Goal: Task Accomplishment & Management: Manage account settings

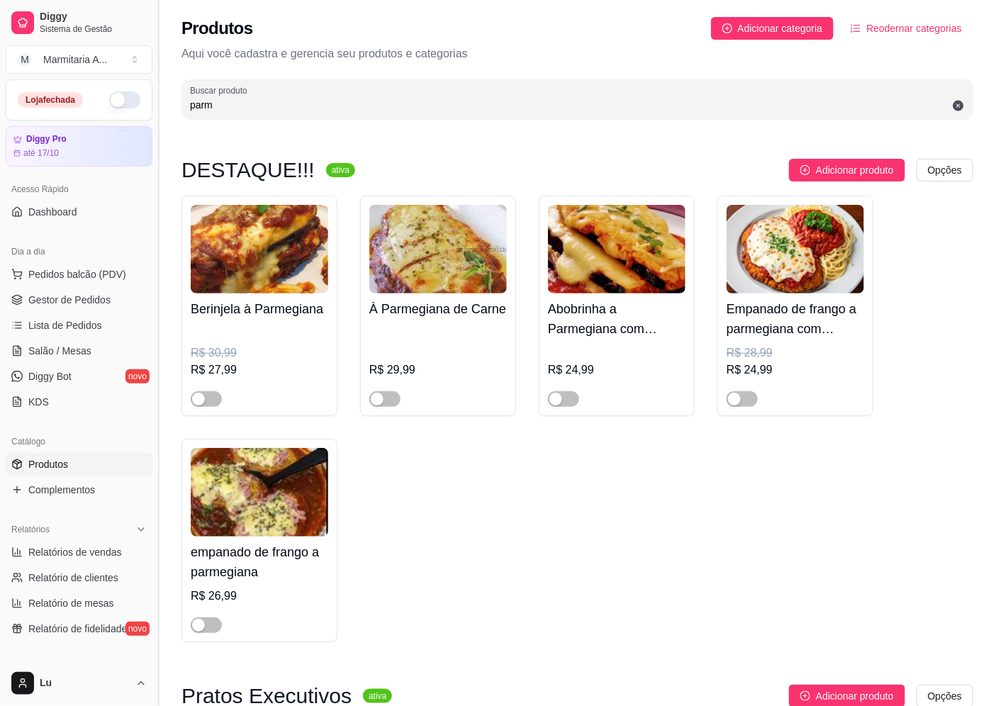
drag, startPoint x: 214, startPoint y: 101, endPoint x: 158, endPoint y: 100, distance: 56.0
click at [158, 100] on div "Diggy Sistema de Gestão M Marmitaria A ... Loja fechada Diggy Pro até 17/10 Ace…" at bounding box center [498, 498] width 996 height 997
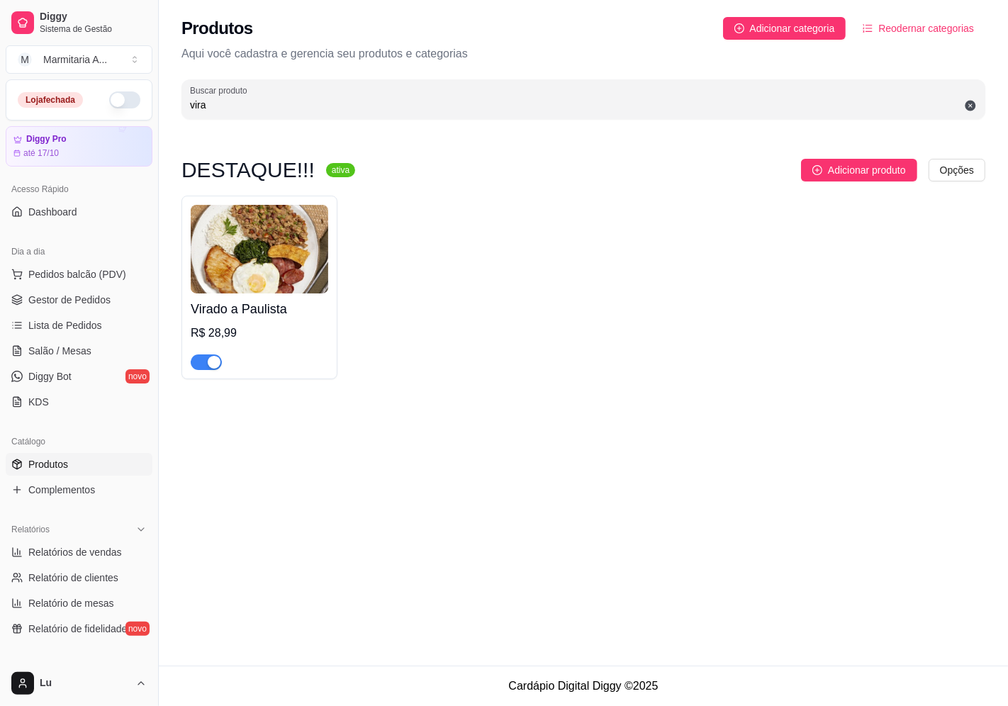
type input "vira"
click at [231, 288] on img at bounding box center [260, 249] width 138 height 89
click at [222, 272] on img at bounding box center [260, 249] width 138 height 89
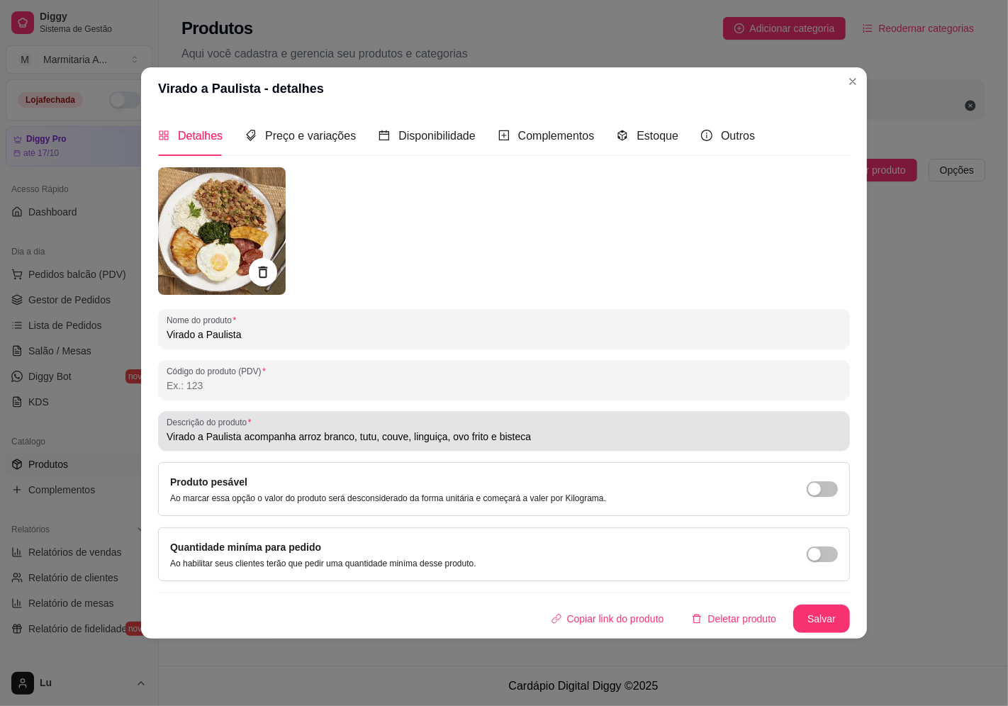
click at [444, 437] on input "Virado a Paulista acompanha arroz branco, tutu, couve, linguiça, ovo frito e bi…" at bounding box center [504, 437] width 675 height 14
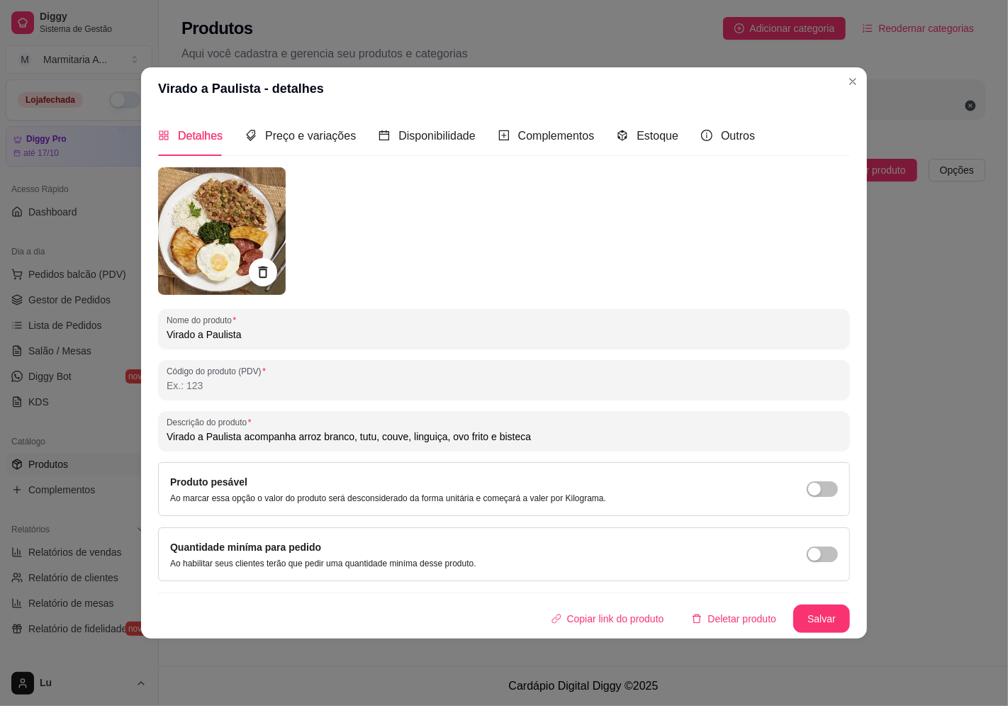
click at [447, 440] on input "Virado a Paulista acompanha arroz branco, tutu, couve, linguiça, ovo frito e bi…" at bounding box center [504, 437] width 675 height 14
type input "Virado a Paulista acompanha arroz branco, tutu, couve, linguiça, fritas, ovo fr…"
click at [832, 611] on button "Salvar" at bounding box center [821, 620] width 55 height 28
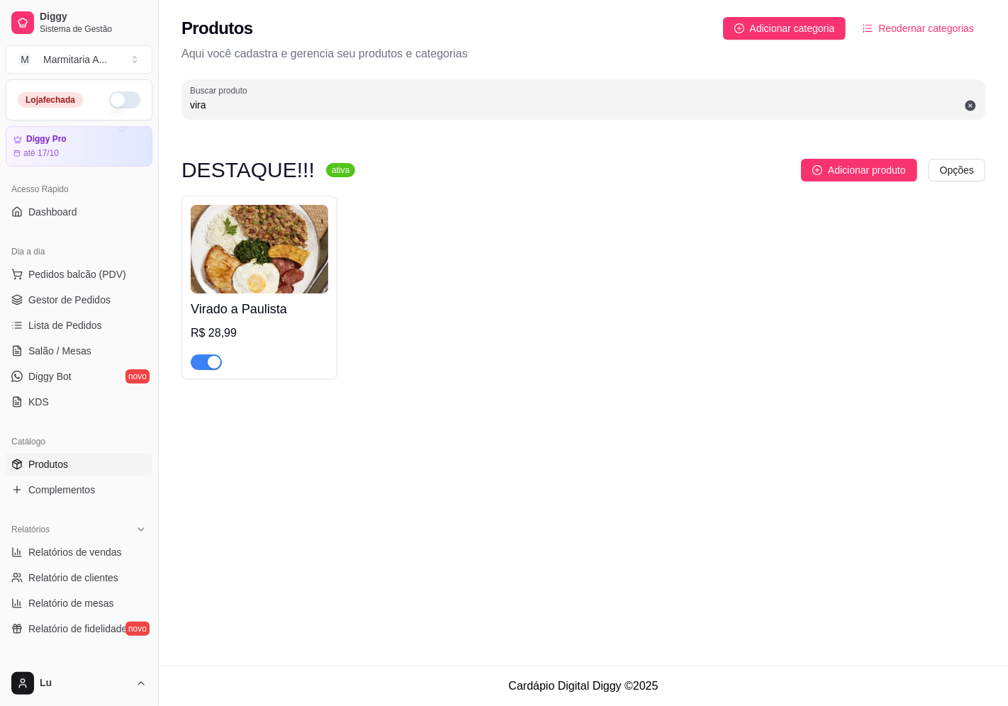
drag, startPoint x: 243, startPoint y: 98, endPoint x: 135, endPoint y: 103, distance: 107.2
click at [135, 107] on div "Diggy Sistema de Gestão M Marmitaria A ... Loja fechada Diggy Pro até 17/10 Ace…" at bounding box center [504, 353] width 1008 height 706
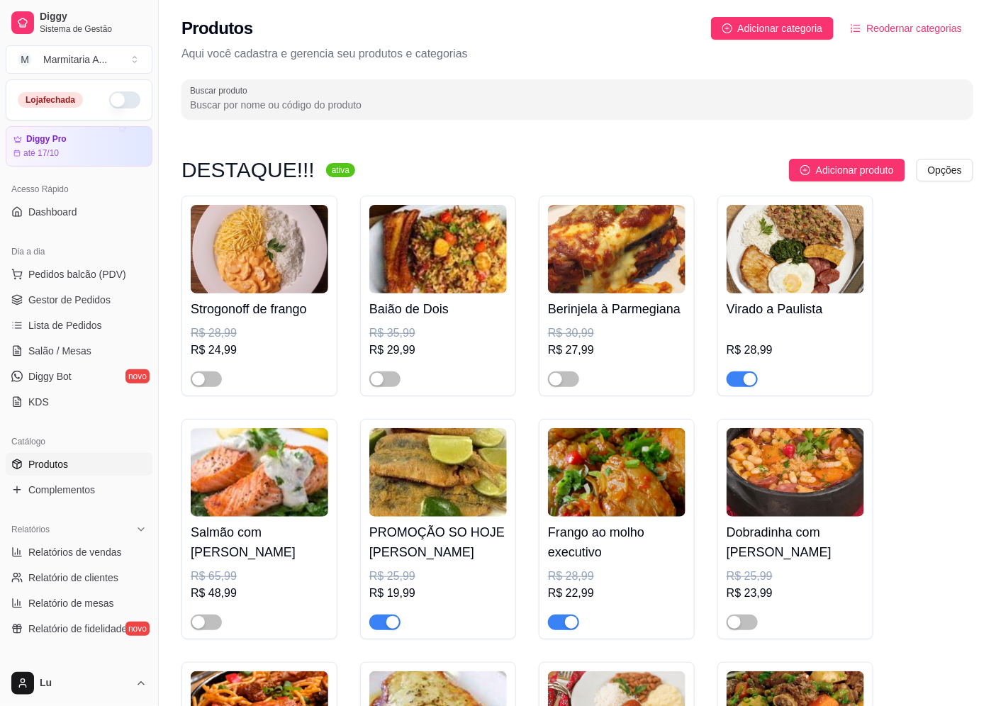
click at [341, 112] on div at bounding box center [577, 99] width 775 height 28
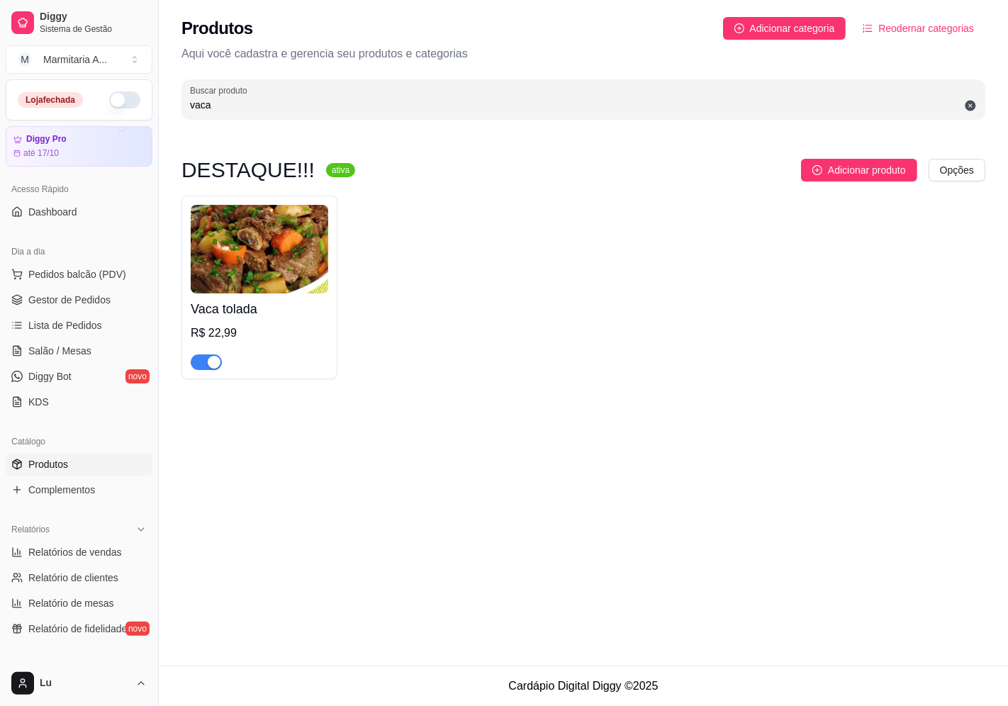
type input "vaca"
click at [277, 265] on img at bounding box center [260, 249] width 138 height 89
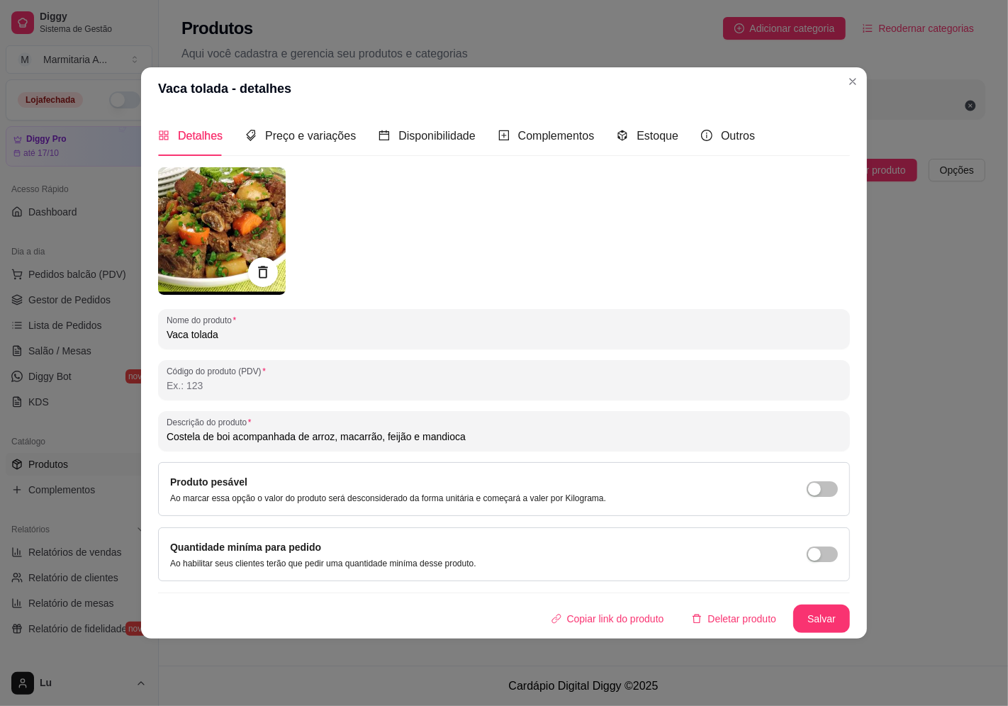
click at [265, 259] on div at bounding box center [263, 272] width 30 height 30
click at [263, 270] on icon at bounding box center [262, 272] width 9 height 12
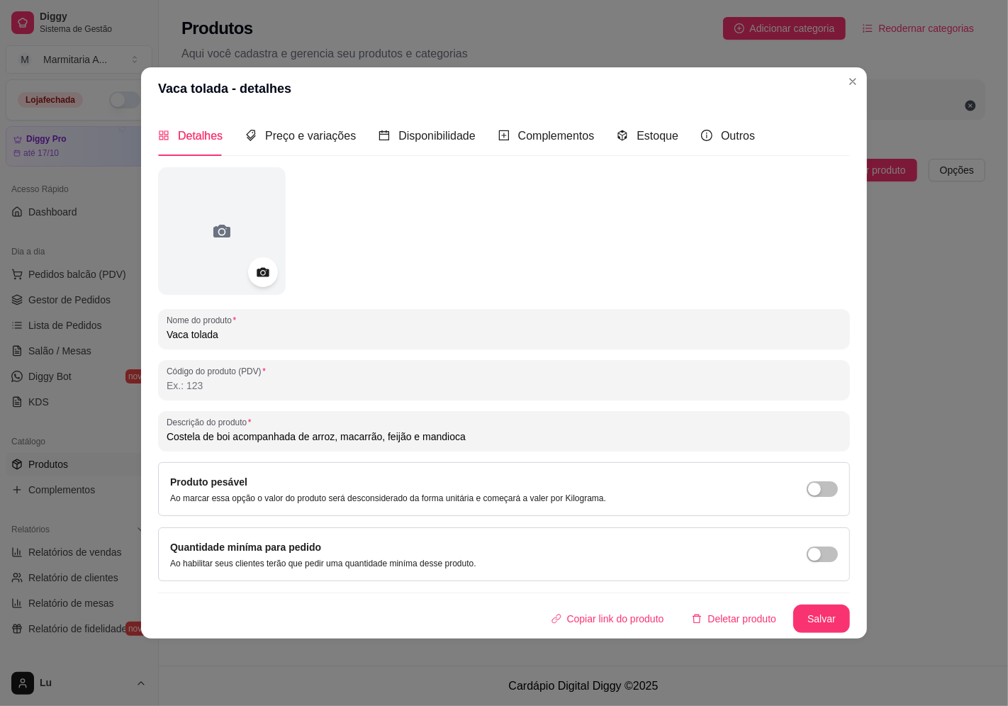
click at [263, 271] on icon at bounding box center [263, 272] width 16 height 16
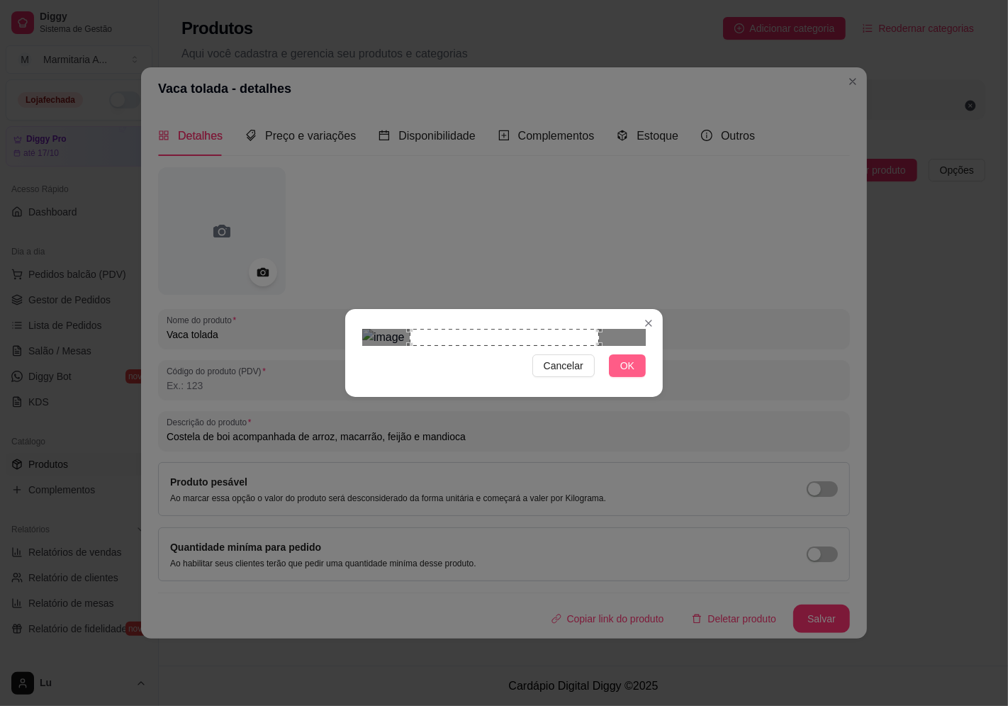
click at [634, 374] on span "OK" at bounding box center [627, 366] width 14 height 16
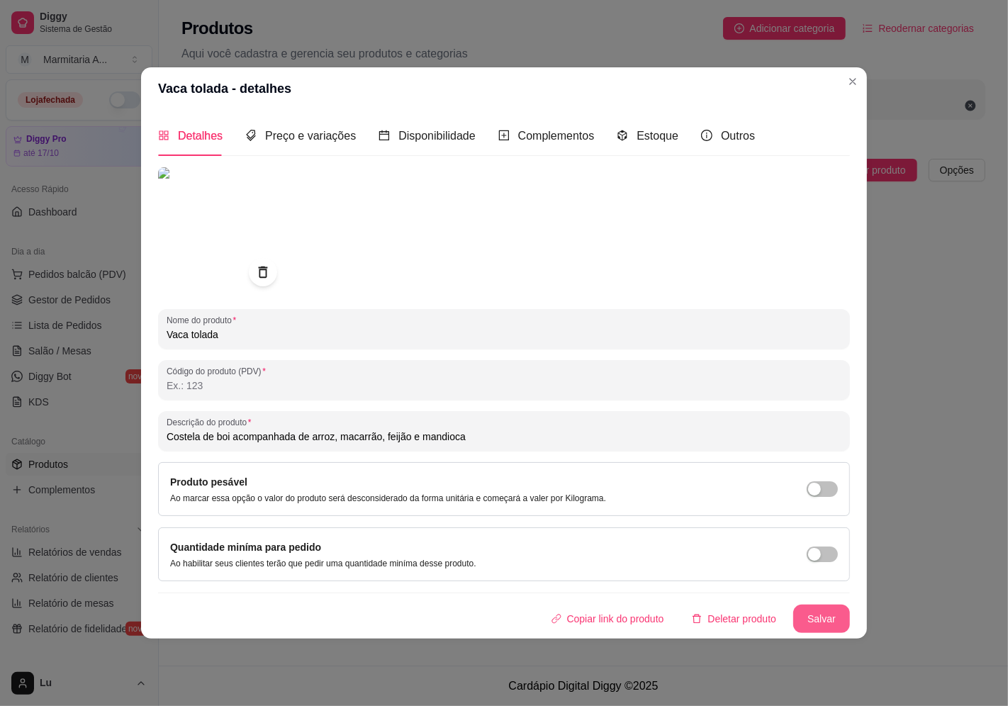
click at [832, 625] on button "Salvar" at bounding box center [821, 619] width 57 height 28
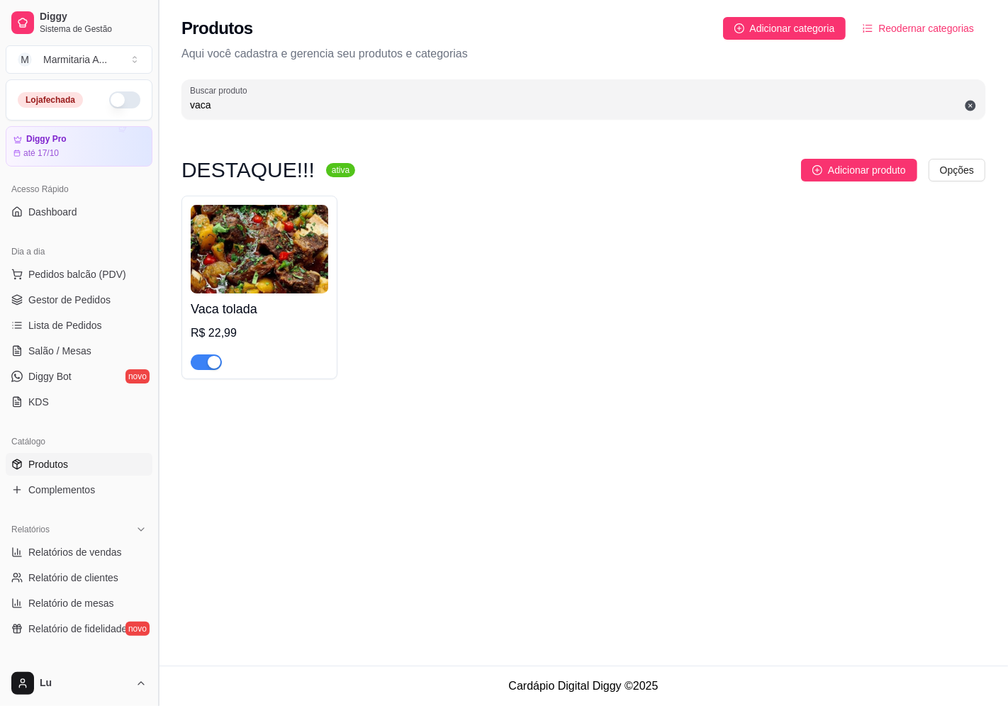
drag, startPoint x: 221, startPoint y: 107, endPoint x: 159, endPoint y: 92, distance: 63.5
click at [166, 90] on div "Produtos Adicionar categoria Reodernar categorias Aqui você cadastra e gerencia…" at bounding box center [584, 64] width 850 height 128
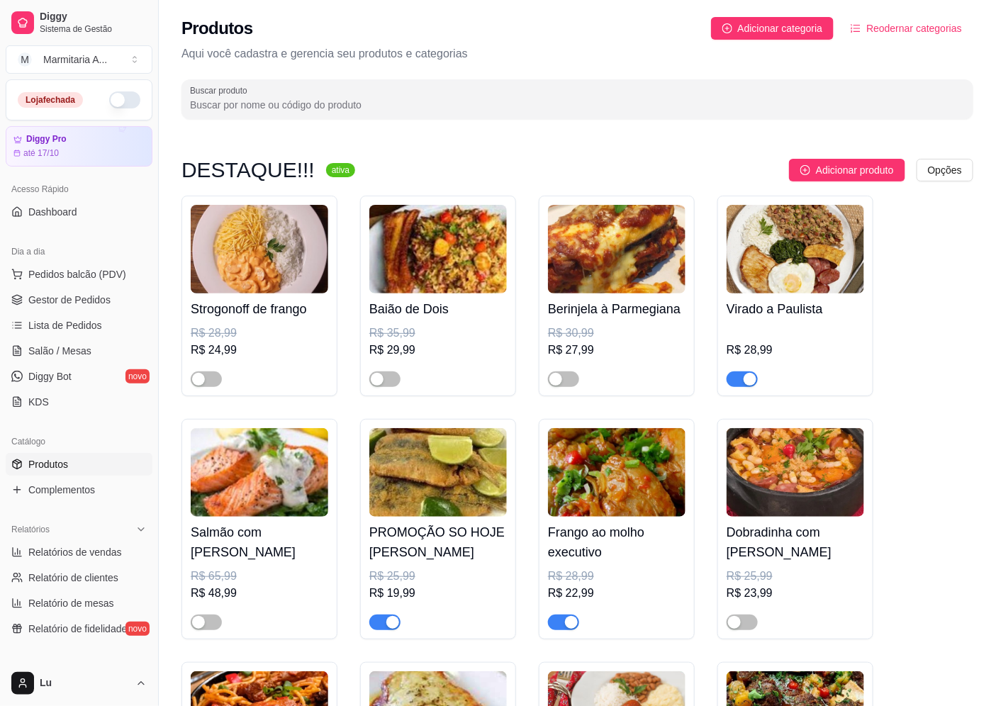
click at [367, 101] on input "Buscar produto" at bounding box center [577, 105] width 775 height 14
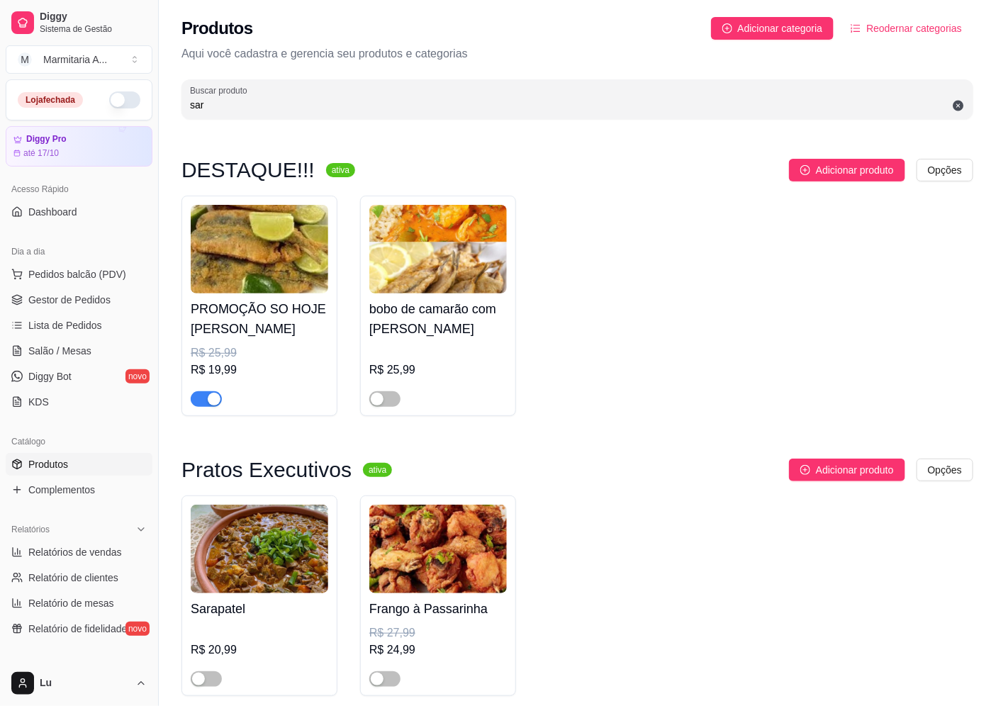
type input "sar"
click at [334, 267] on div "PROMOÇÃO SO HOJE Sardinha Frita R$ 25,99 R$ 19,99" at bounding box center [260, 306] width 156 height 221
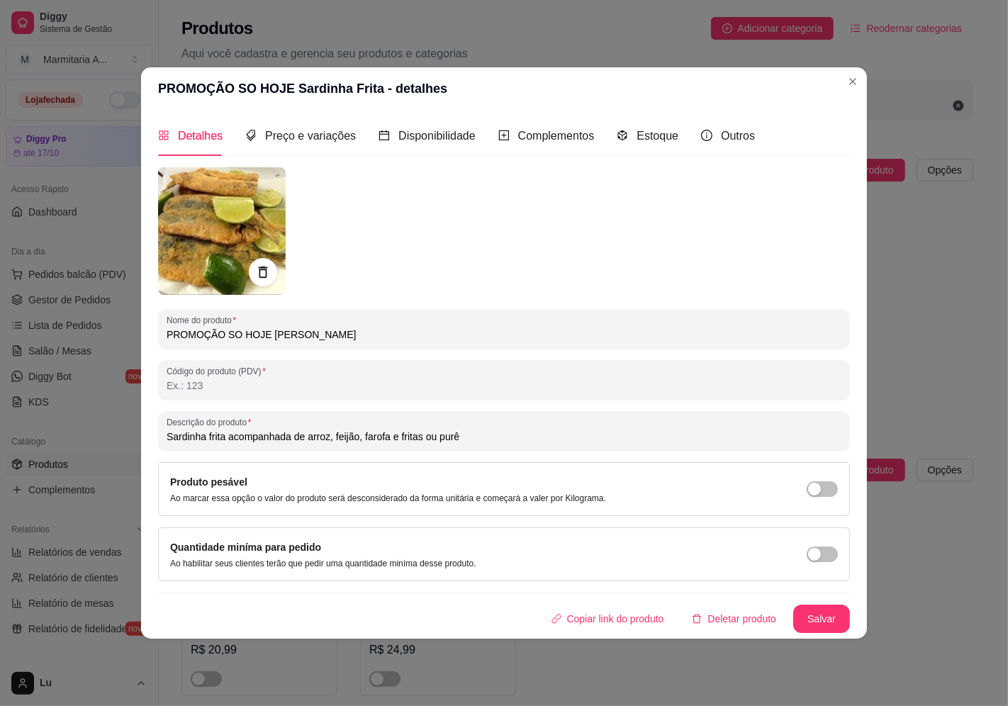
click at [286, 266] on div at bounding box center [504, 231] width 692 height 128
click at [257, 271] on div at bounding box center [263, 272] width 30 height 30
click at [272, 243] on img at bounding box center [222, 231] width 128 height 128
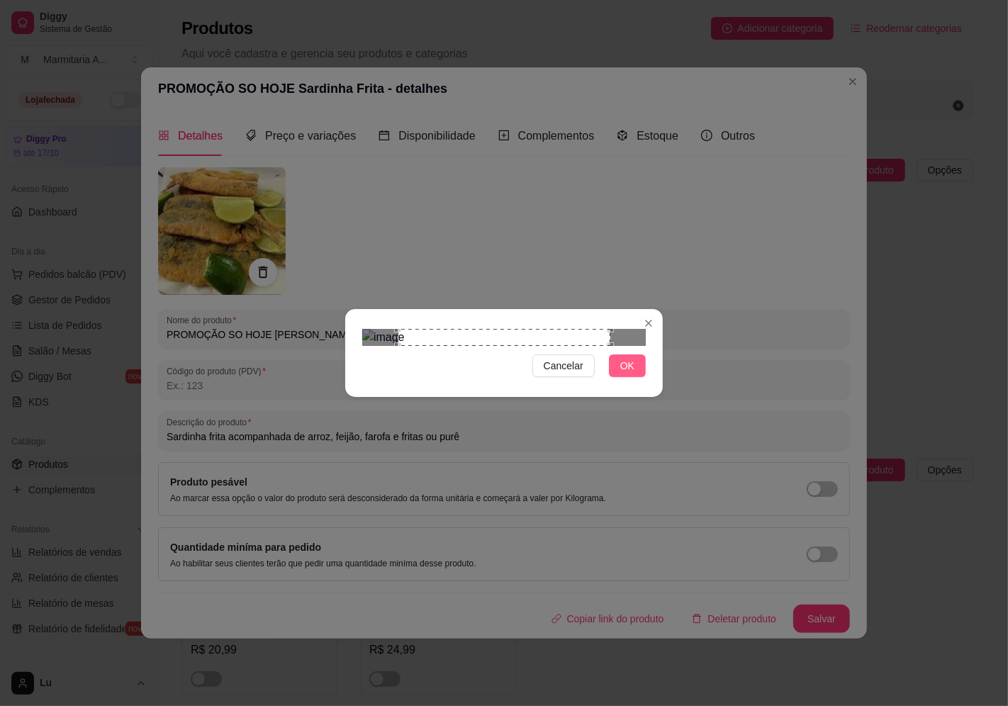
click at [632, 374] on span "OK" at bounding box center [627, 366] width 14 height 16
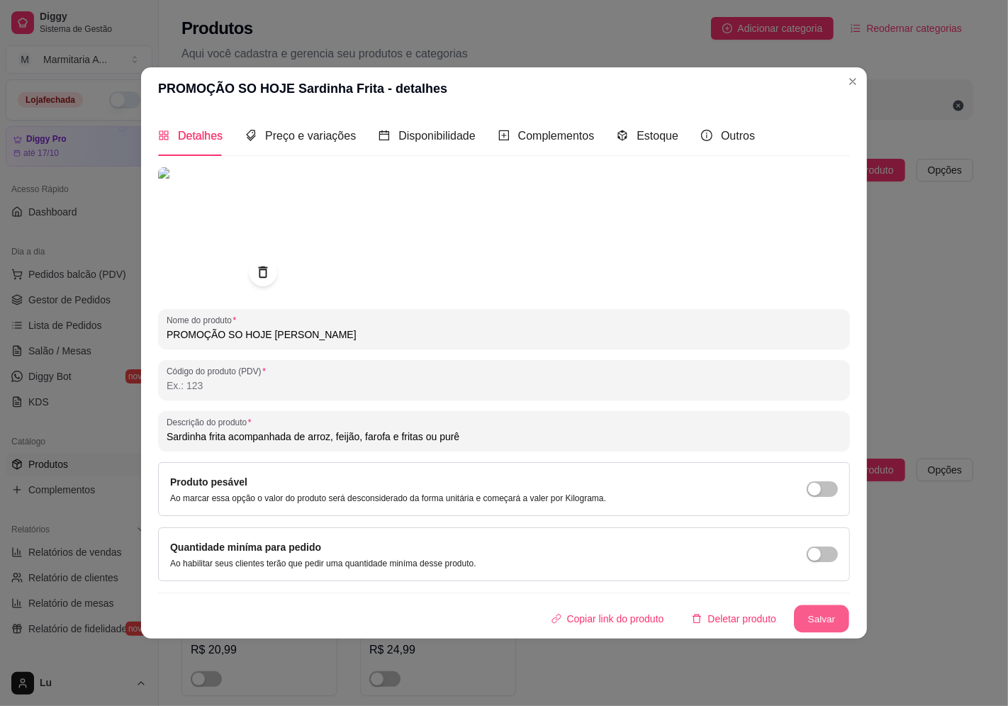
click at [819, 614] on button "Salvar" at bounding box center [821, 620] width 55 height 28
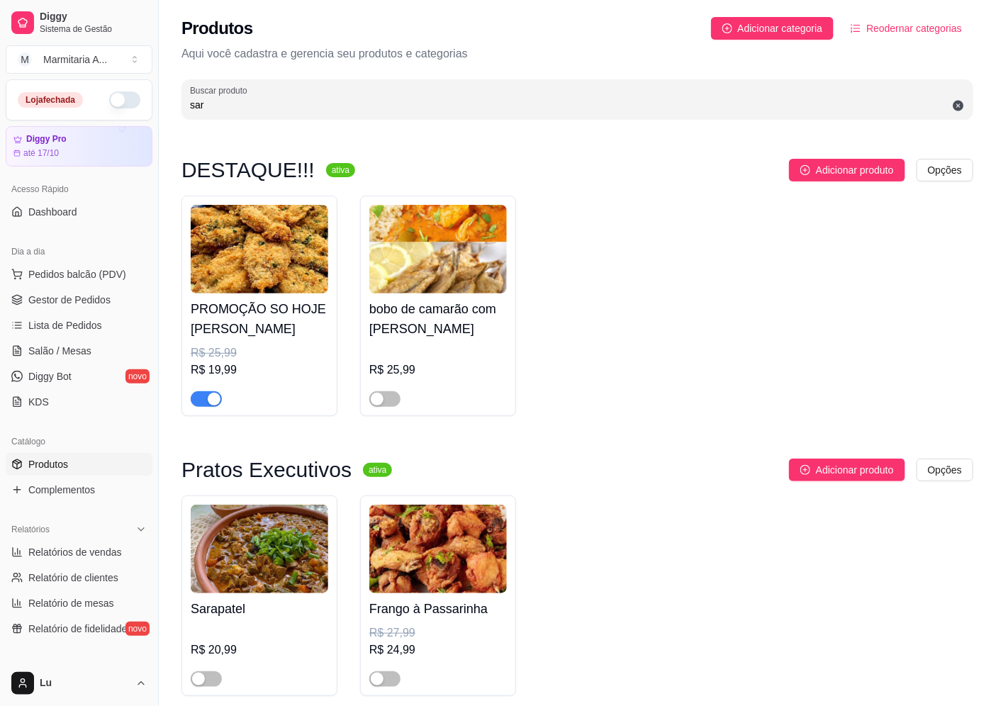
drag, startPoint x: 298, startPoint y: 100, endPoint x: 35, endPoint y: 83, distance: 262.9
click at [35, 83] on div "Diggy Sistema de Gestão M Marmitaria A ... Loja fechada Diggy Pro até 17/10 Ace…" at bounding box center [498, 384] width 996 height 768
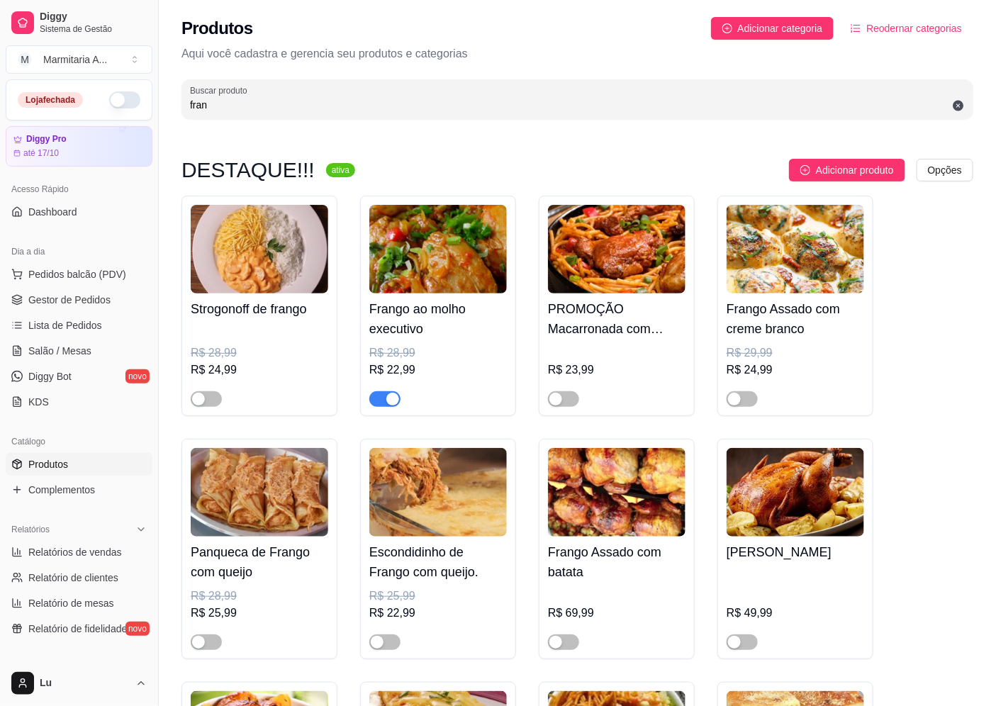
type input "fran"
click at [429, 264] on img at bounding box center [438, 249] width 138 height 89
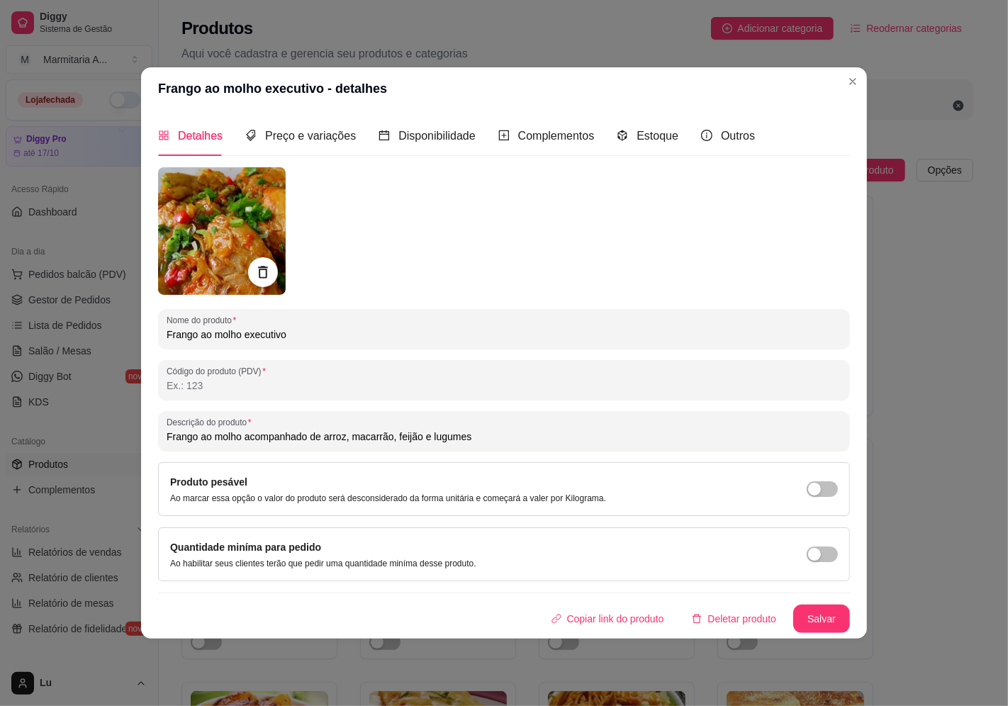
click at [272, 269] on div at bounding box center [263, 272] width 30 height 30
click at [257, 274] on icon at bounding box center [263, 272] width 16 height 16
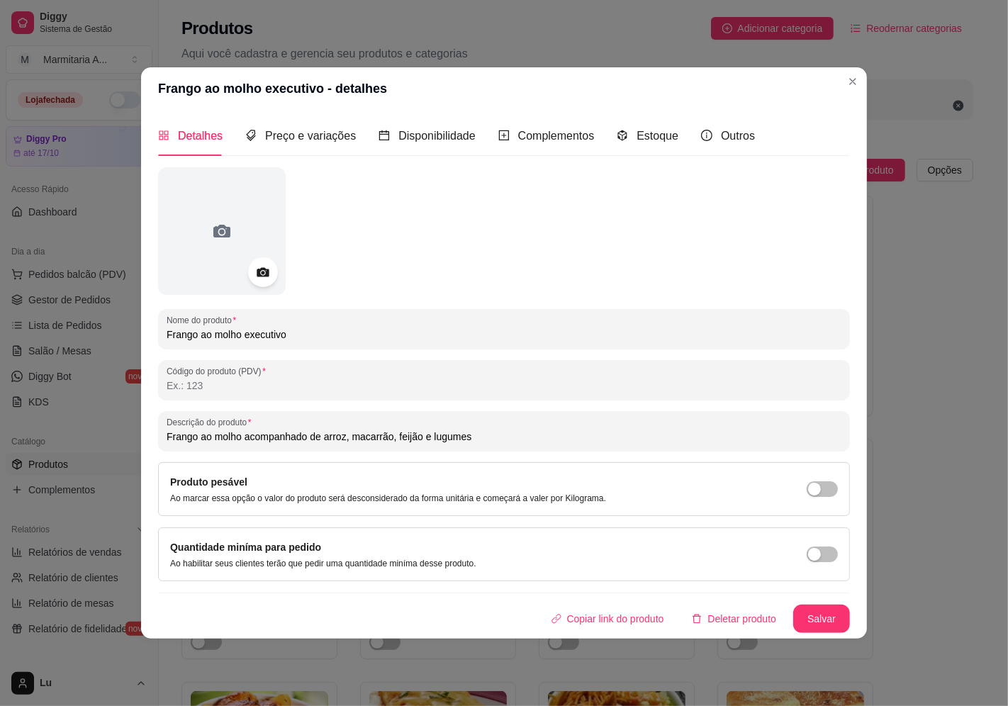
click at [257, 259] on div at bounding box center [263, 272] width 30 height 30
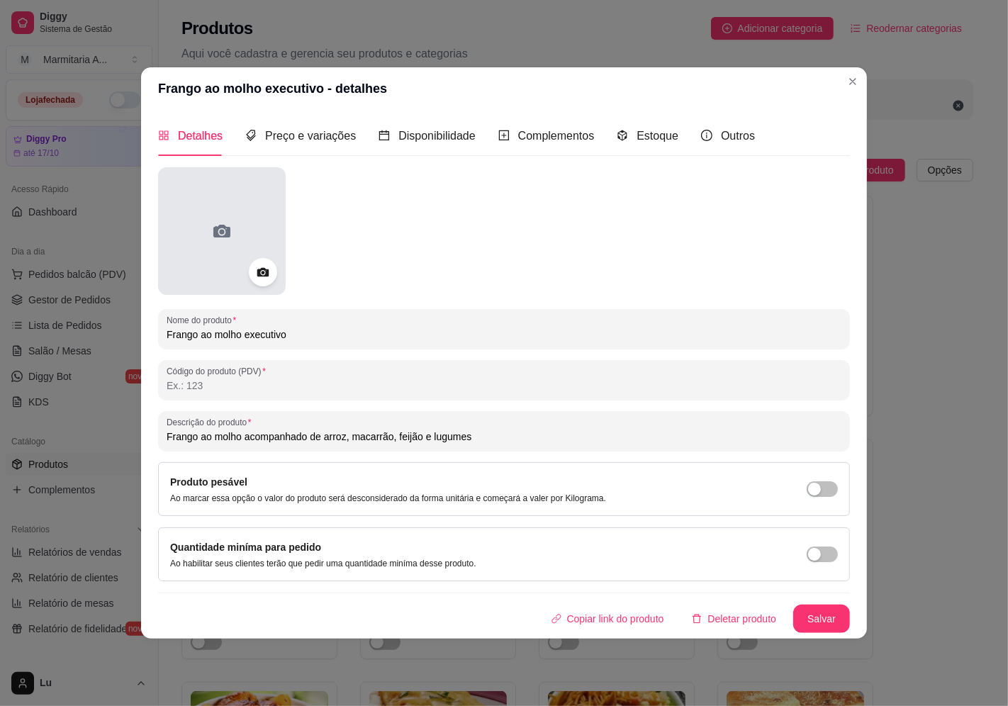
click at [232, 224] on icon at bounding box center [222, 231] width 23 height 23
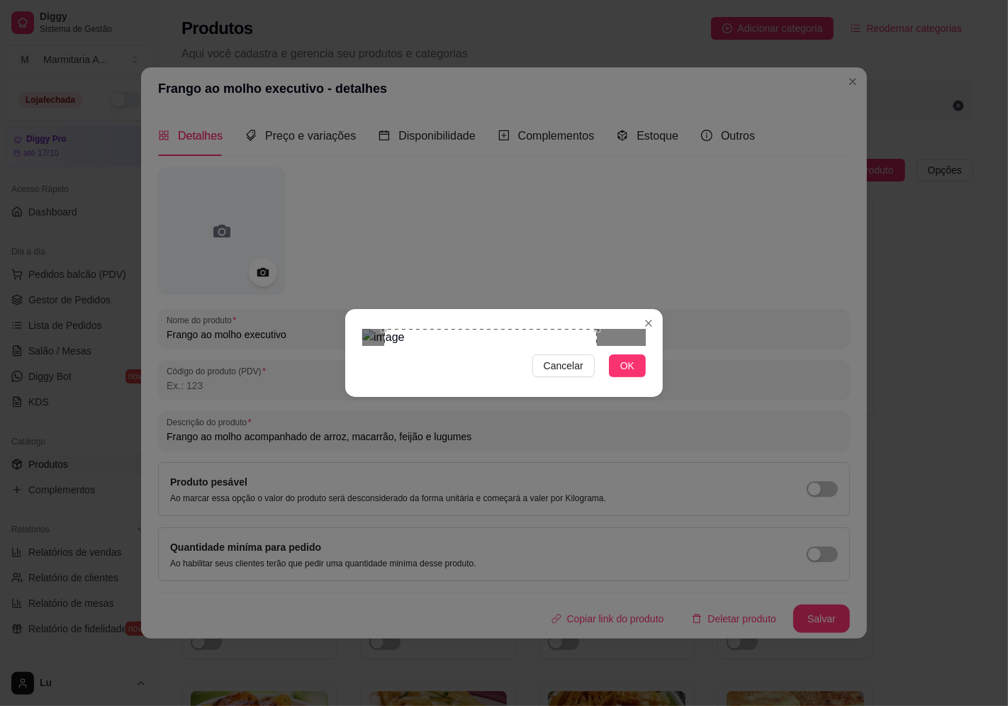
click at [594, 329] on div "Use the arrow keys to move the crop selection area" at bounding box center [490, 435] width 213 height 213
click at [442, 346] on img at bounding box center [504, 337] width 284 height 17
click at [520, 367] on div "Use the arrow keys to move the crop selection area" at bounding box center [502, 444] width 155 height 155
click at [593, 353] on div "Use the arrow keys to move the north east drag handle to change the crop select…" at bounding box center [593, 353] width 0 height 0
click at [548, 352] on div "Use the arrow keys to move the crop selection area" at bounding box center [497, 434] width 165 height 165
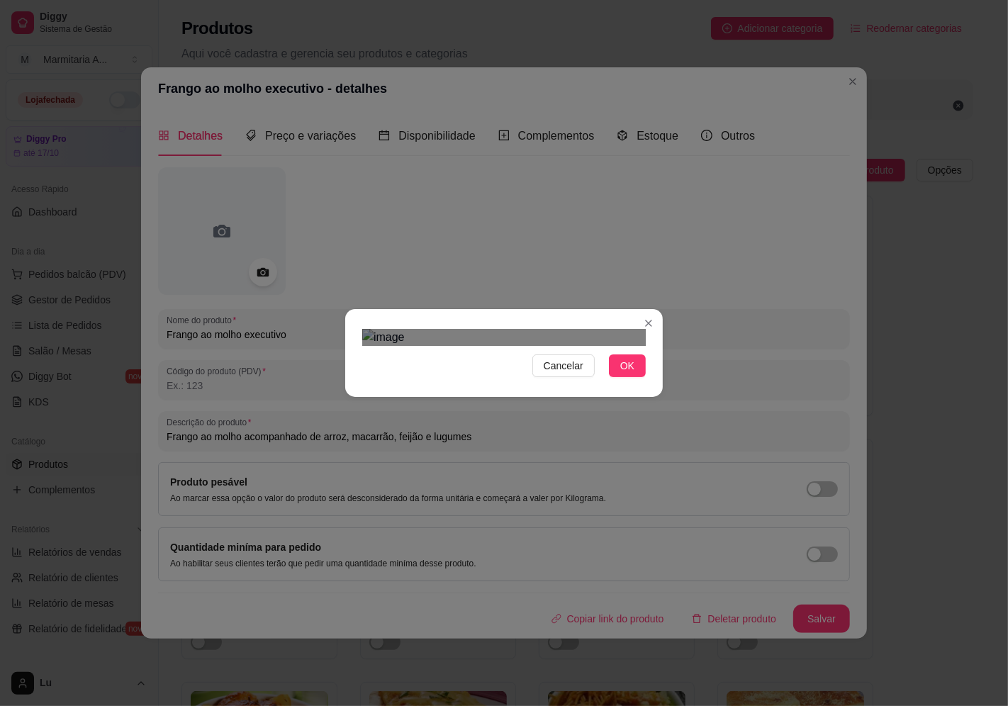
click at [555, 354] on div "Use the arrow keys to move the crop selection area" at bounding box center [501, 436] width 165 height 165
click at [584, 353] on div "Use the arrow keys to move the north east drag handle to change the crop select…" at bounding box center [584, 353] width 0 height 0
click at [533, 352] on div "Use the arrow keys to move the crop selection area" at bounding box center [505, 433] width 162 height 162
click at [579, 357] on div "Use the arrow keys to move the crop selection area" at bounding box center [502, 435] width 156 height 156
click at [589, 399] on div "Use the arrow keys to move the crop selection area" at bounding box center [551, 438] width 156 height 156
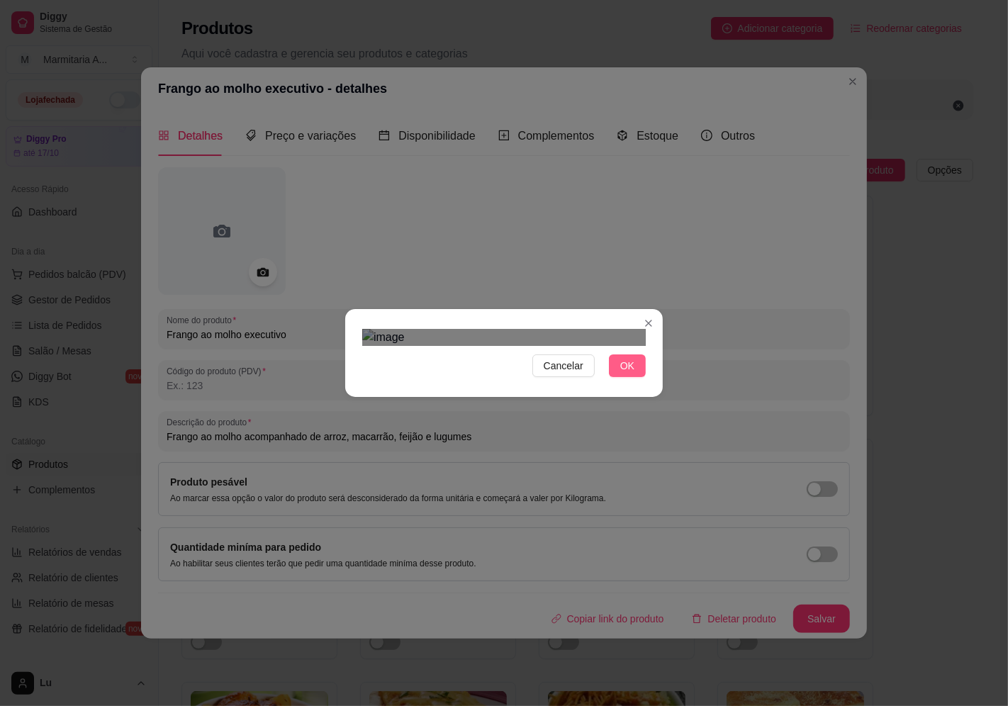
click at [622, 374] on span "OK" at bounding box center [627, 366] width 14 height 16
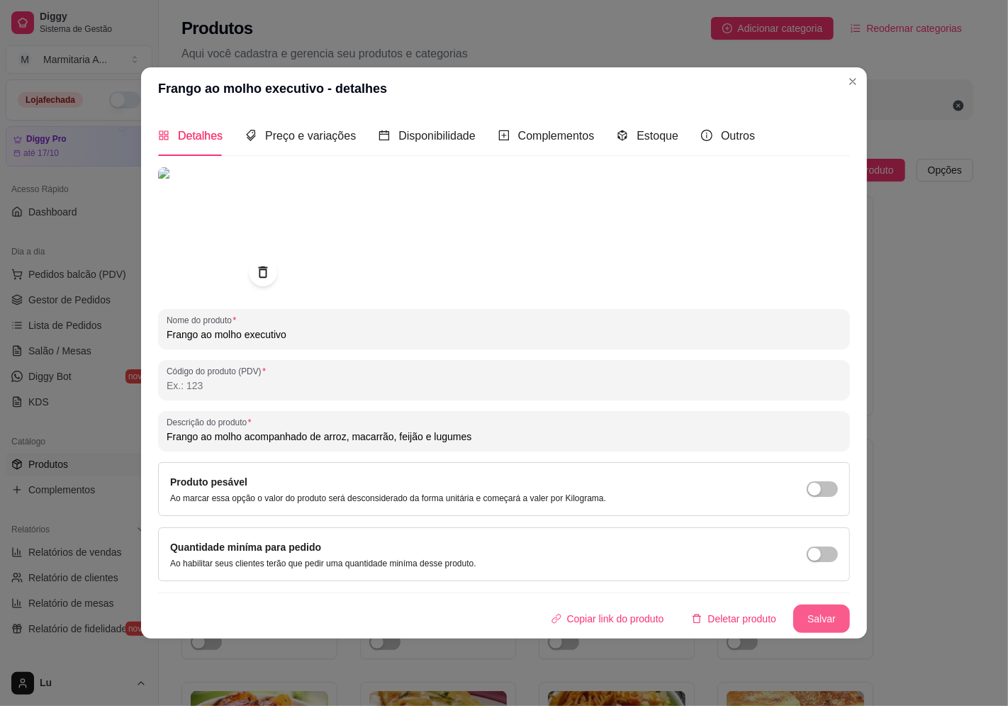
click at [824, 615] on button "Salvar" at bounding box center [821, 619] width 57 height 28
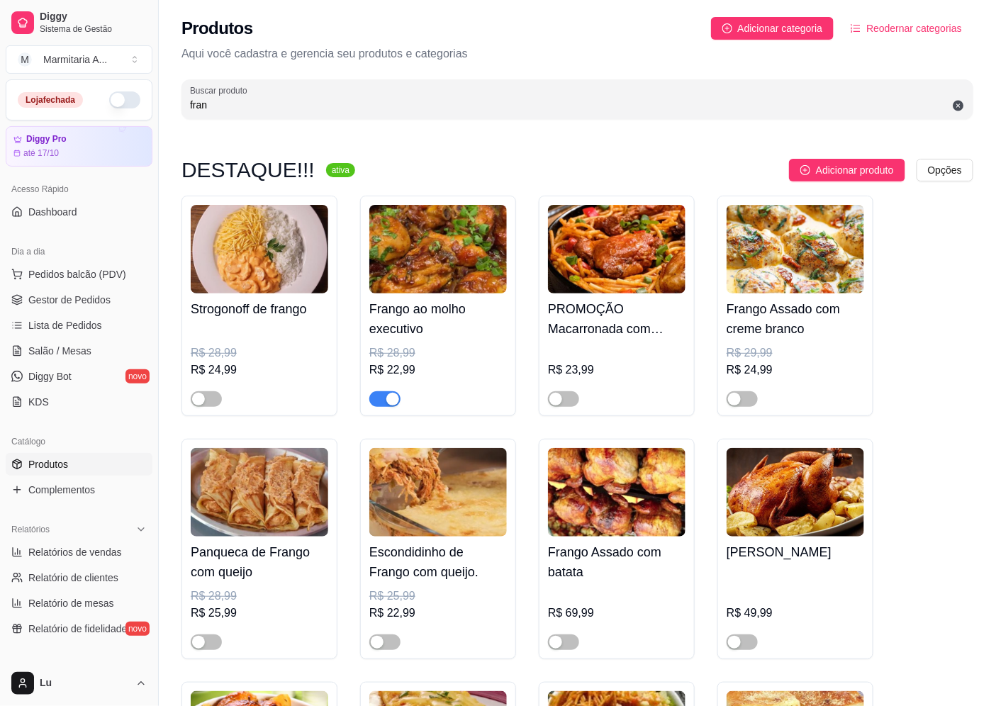
drag, startPoint x: 235, startPoint y: 106, endPoint x: 14, endPoint y: 89, distance: 222.0
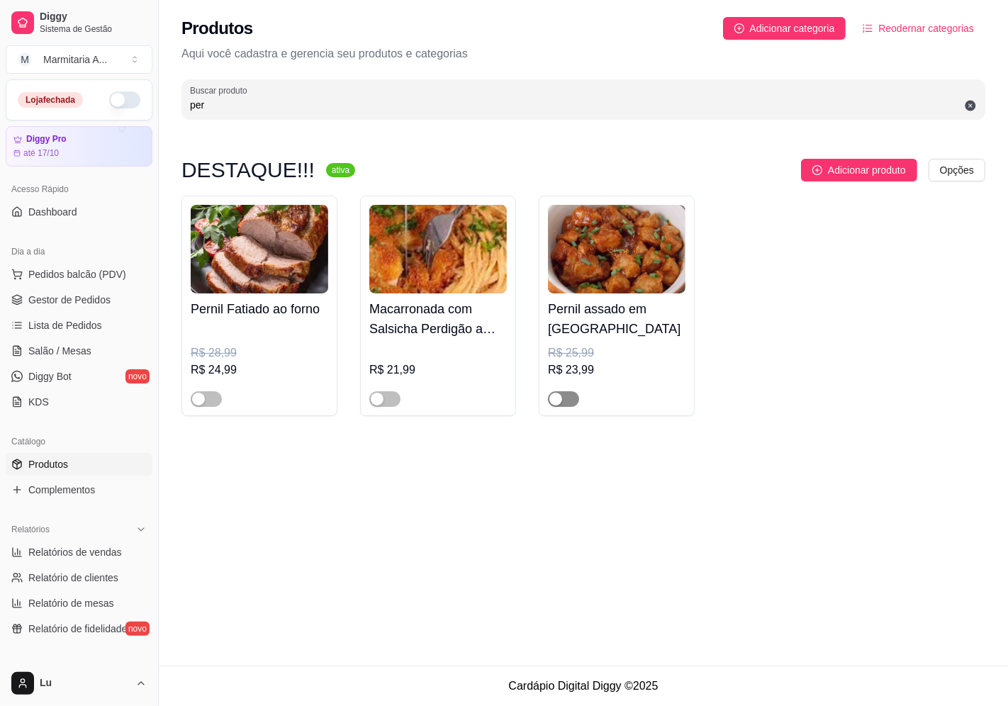
type input "per"
click at [569, 391] on span "button" at bounding box center [563, 399] width 31 height 16
click at [644, 287] on img at bounding box center [617, 249] width 138 height 89
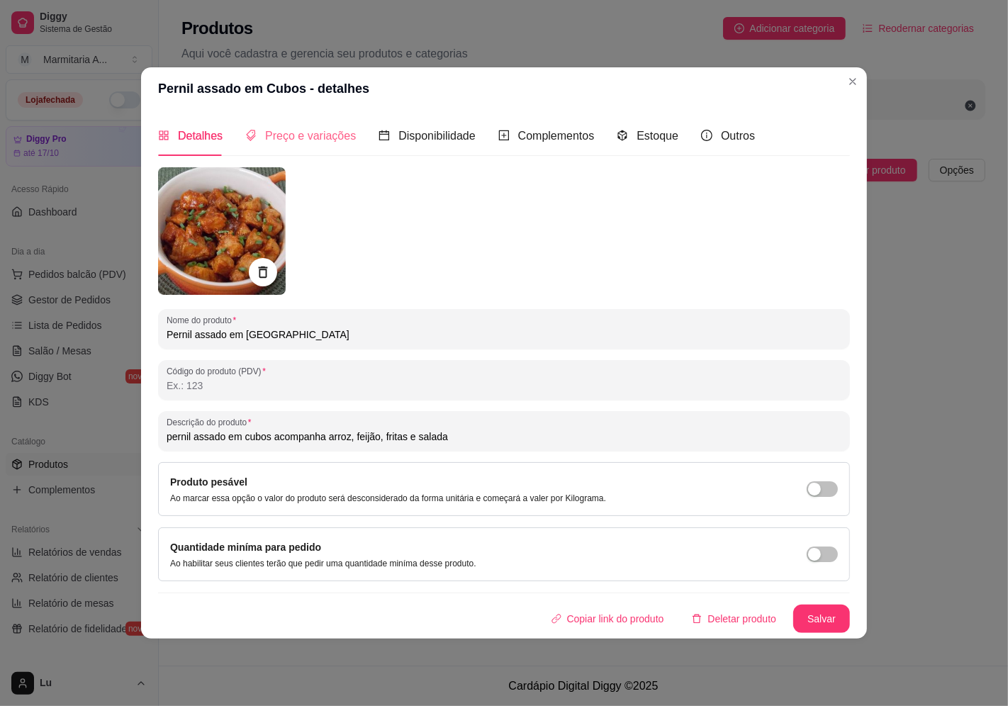
click at [312, 152] on div "Preço e variações" at bounding box center [300, 136] width 111 height 40
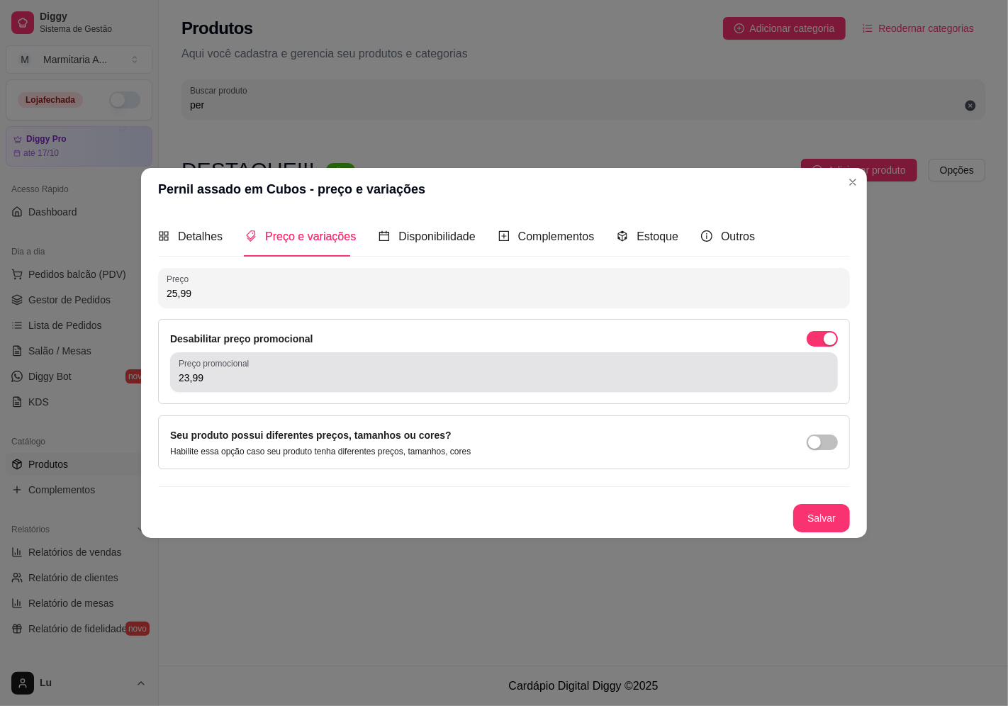
drag, startPoint x: 215, startPoint y: 391, endPoint x: 179, endPoint y: 390, distance: 36.2
click at [164, 384] on div "Desabilitar preço promocional Preço promocional 23,99" at bounding box center [504, 361] width 692 height 85
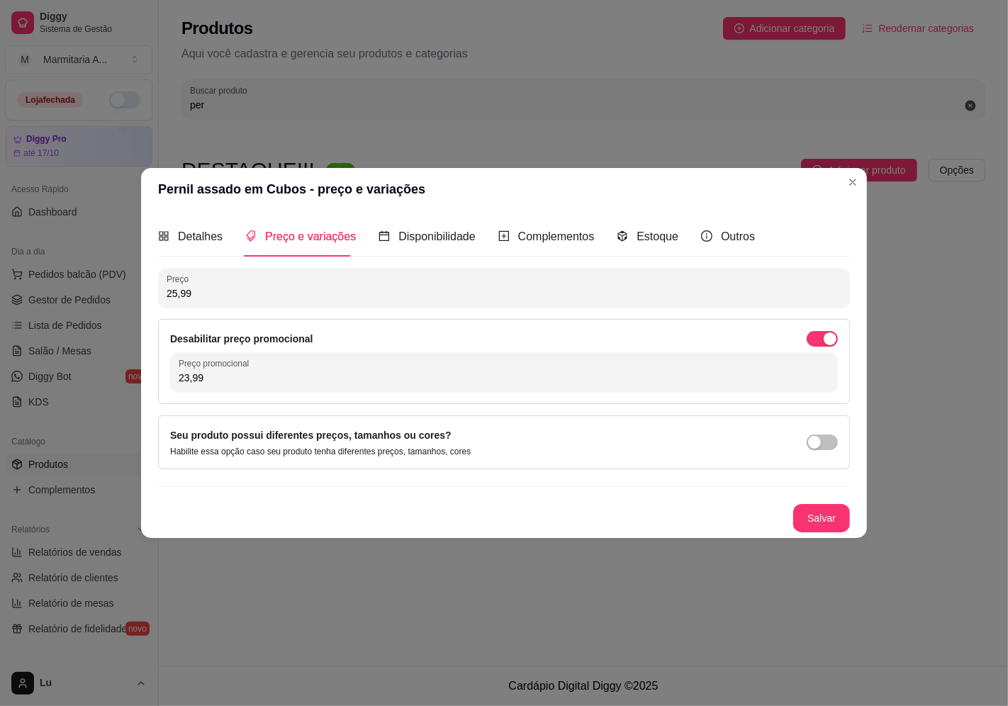
drag, startPoint x: 222, startPoint y: 385, endPoint x: 144, endPoint y: 371, distance: 79.3
click at [144, 371] on div "Detalhes Preço e variações Disponibilidade Complementos Estoque Outros Nome do …" at bounding box center [504, 375] width 726 height 328
drag, startPoint x: 238, startPoint y: 379, endPoint x: 167, endPoint y: 372, distance: 70.6
click at [170, 372] on div "Preço promocional 23,99" at bounding box center [504, 372] width 668 height 40
type input "21,99"
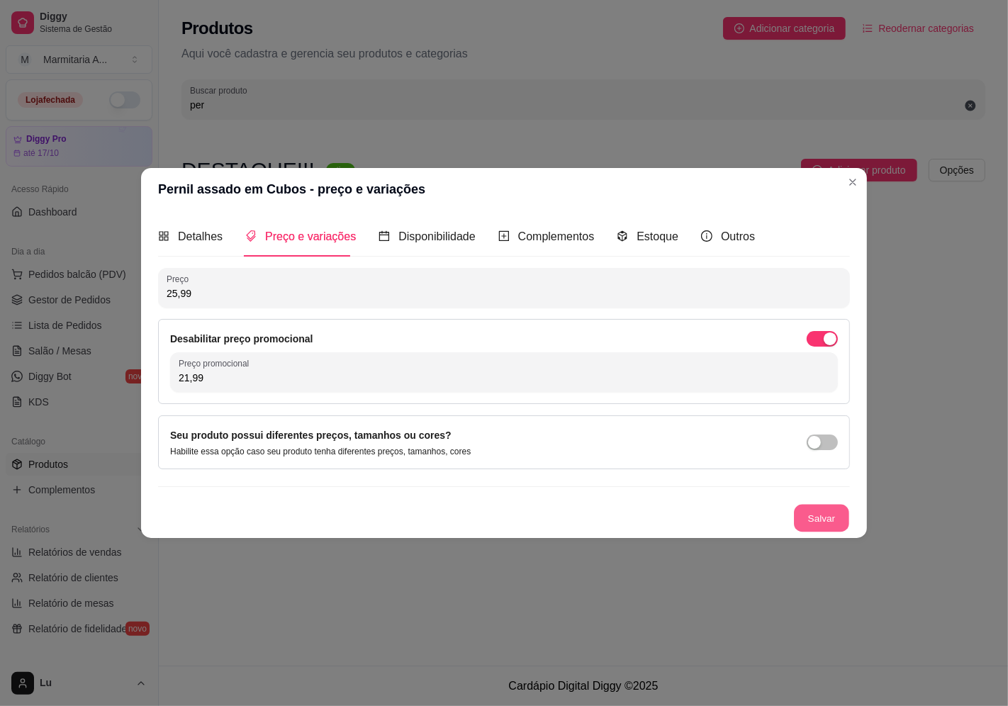
click at [823, 521] on button "Salvar" at bounding box center [821, 519] width 55 height 28
click at [823, 521] on div "Salvar" at bounding box center [504, 518] width 692 height 28
click at [813, 516] on button "Salvar" at bounding box center [821, 519] width 55 height 28
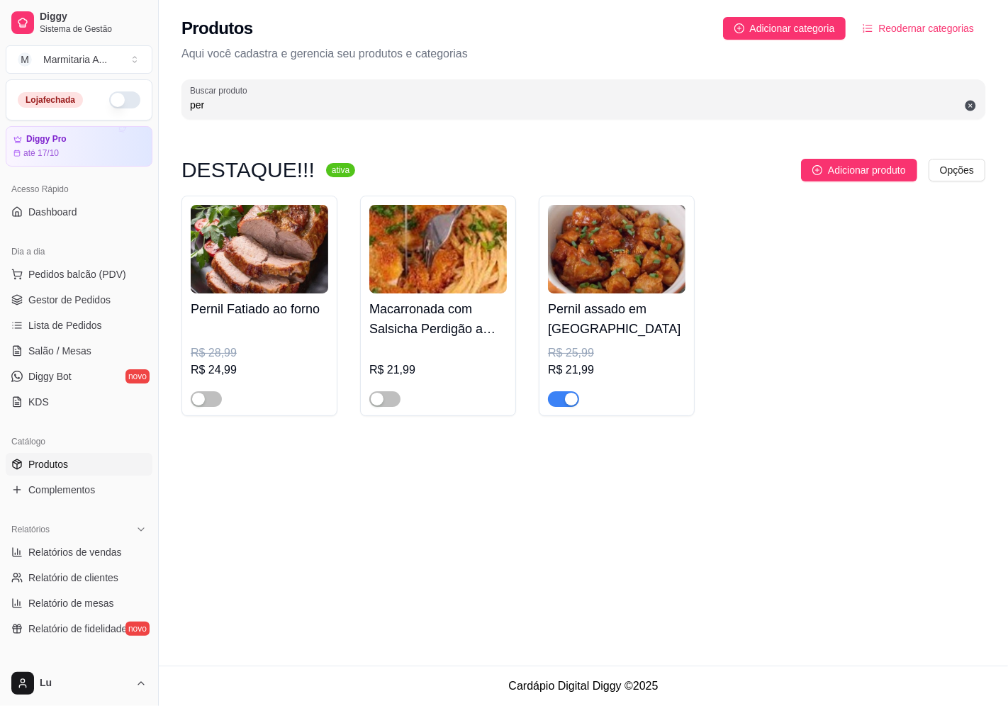
click at [625, 589] on div "Produtos Adicionar categoria Reodernar categorias Aqui você cadastra e gerencia…" at bounding box center [584, 333] width 850 height 666
drag, startPoint x: 277, startPoint y: 98, endPoint x: 173, endPoint y: 85, distance: 105.0
click at [173, 85] on div "Produtos Adicionar categoria Reodernar categorias Aqui você cadastra e gerencia…" at bounding box center [584, 64] width 850 height 128
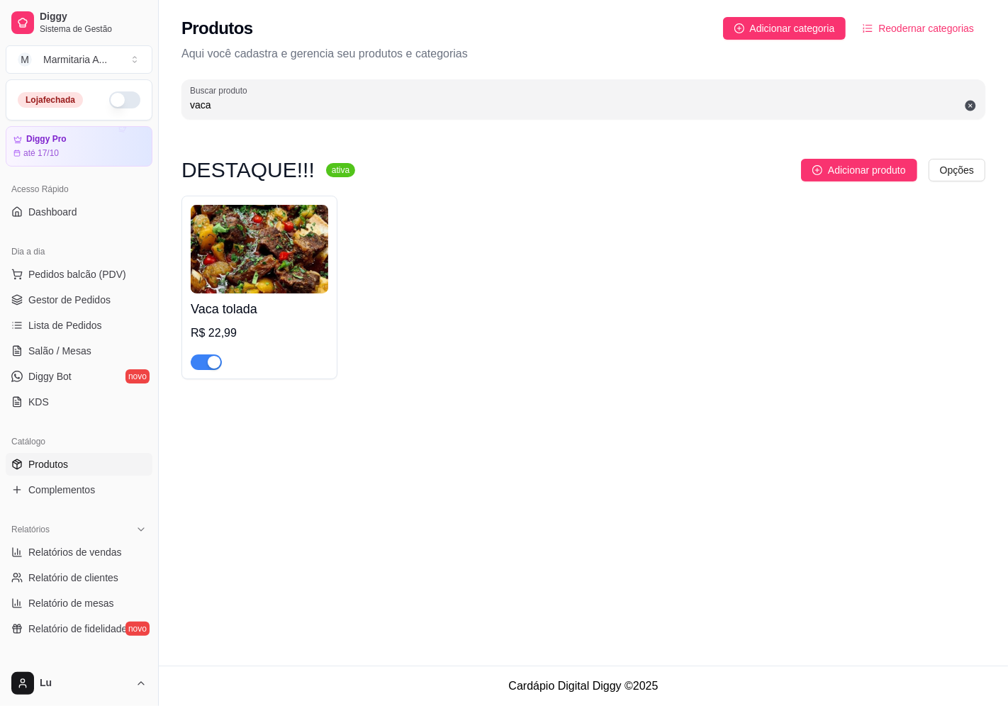
type input "vaca"
click at [194, 245] on img at bounding box center [260, 249] width 138 height 89
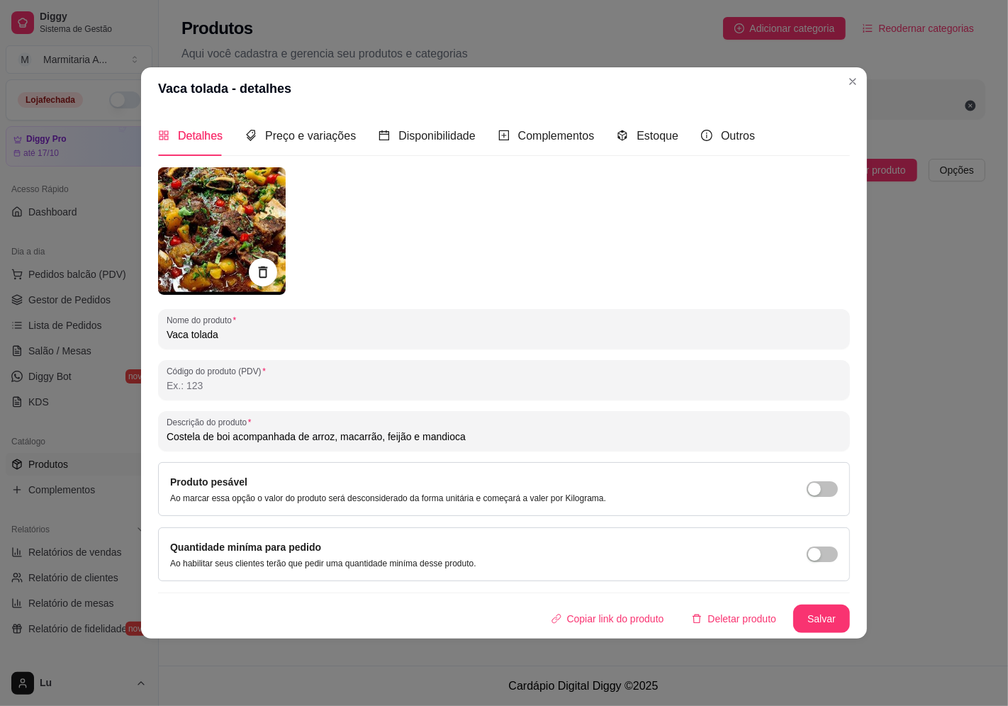
drag, startPoint x: 231, startPoint y: 435, endPoint x: 121, endPoint y: 440, distance: 110.7
click at [121, 440] on div "Vaca tolada - detalhes Detalhes Preço e variações Disponibilidade Complementos …" at bounding box center [504, 353] width 1008 height 706
type input "vaca atolada acompanhada de arroz, macarrão, feijão e mandioca"
click at [806, 622] on button "Salvar" at bounding box center [821, 619] width 55 height 28
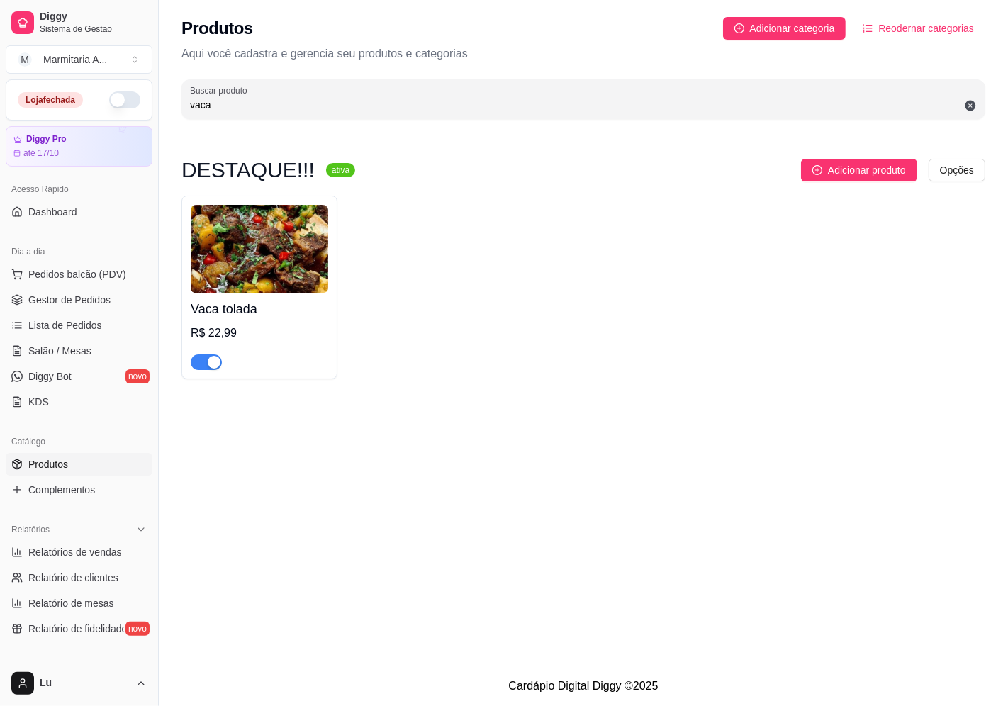
click at [213, 301] on h4 "Vaca tolada" at bounding box center [260, 309] width 138 height 20
drag, startPoint x: 242, startPoint y: 99, endPoint x: 163, endPoint y: 99, distance: 78.7
click at [163, 99] on div "Diggy Sistema de Gestão M Marmitaria A ... Loja fechada Diggy Pro até 17/10 Ace…" at bounding box center [504, 353] width 1008 height 706
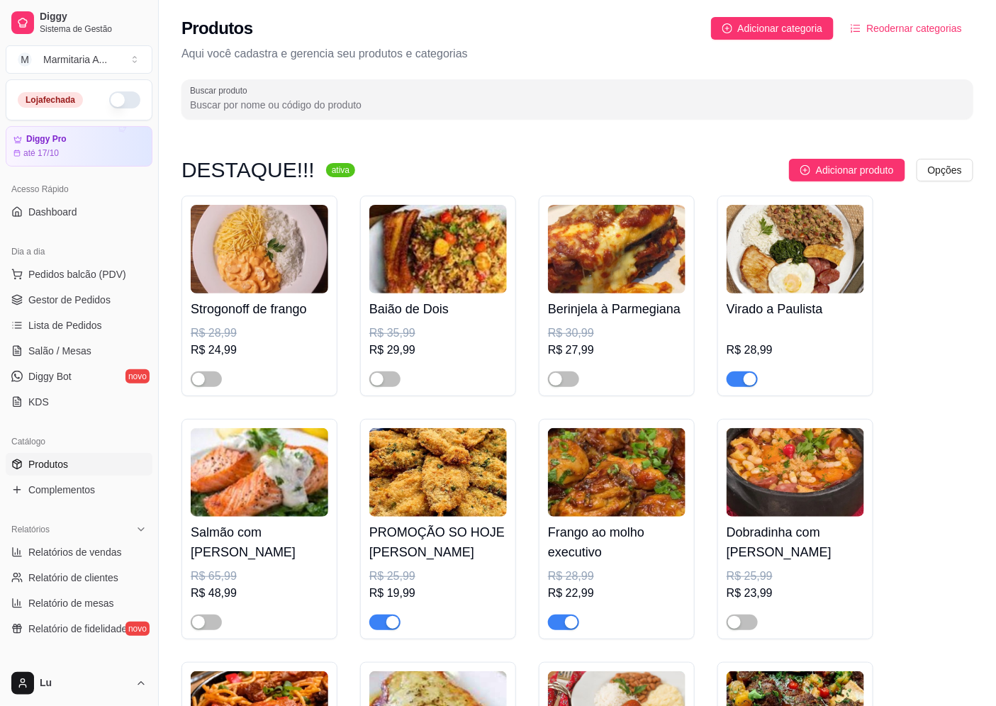
click at [110, 97] on button "button" at bounding box center [124, 99] width 31 height 17
click at [104, 298] on span "Gestor de Pedidos" at bounding box center [69, 300] width 82 height 14
